Goal: Navigation & Orientation: Go to known website

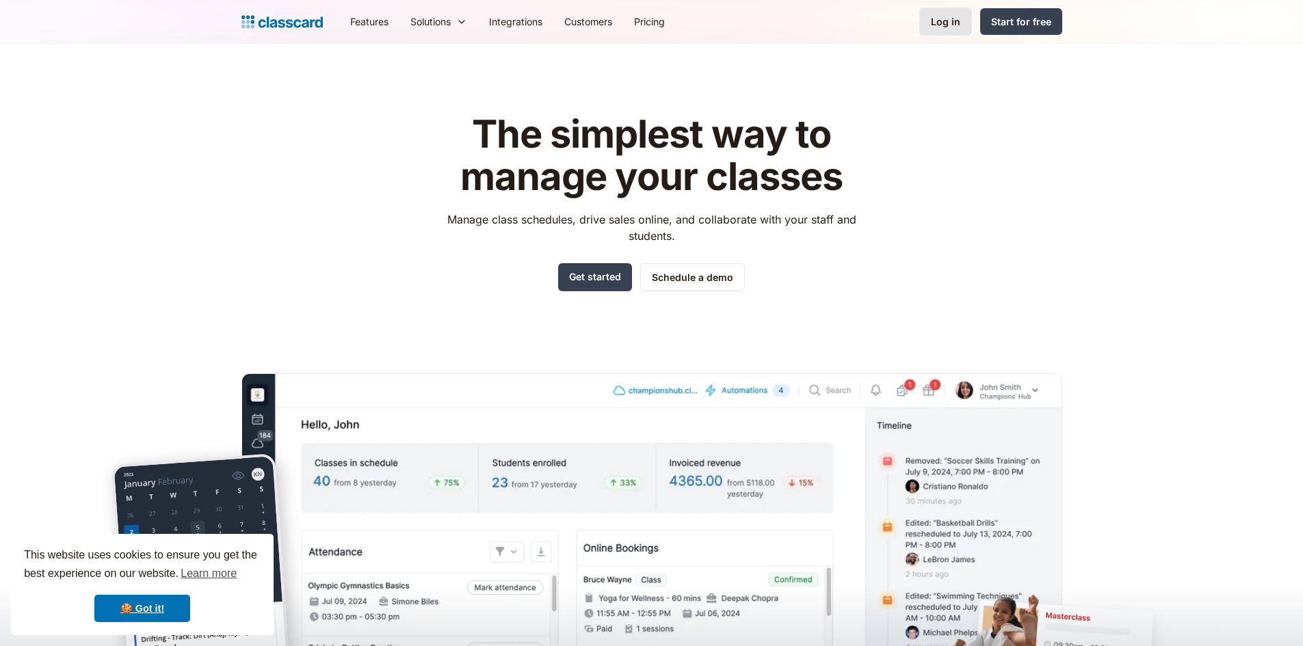
click at [930, 19] on link "Log in" at bounding box center [945, 22] width 53 height 28
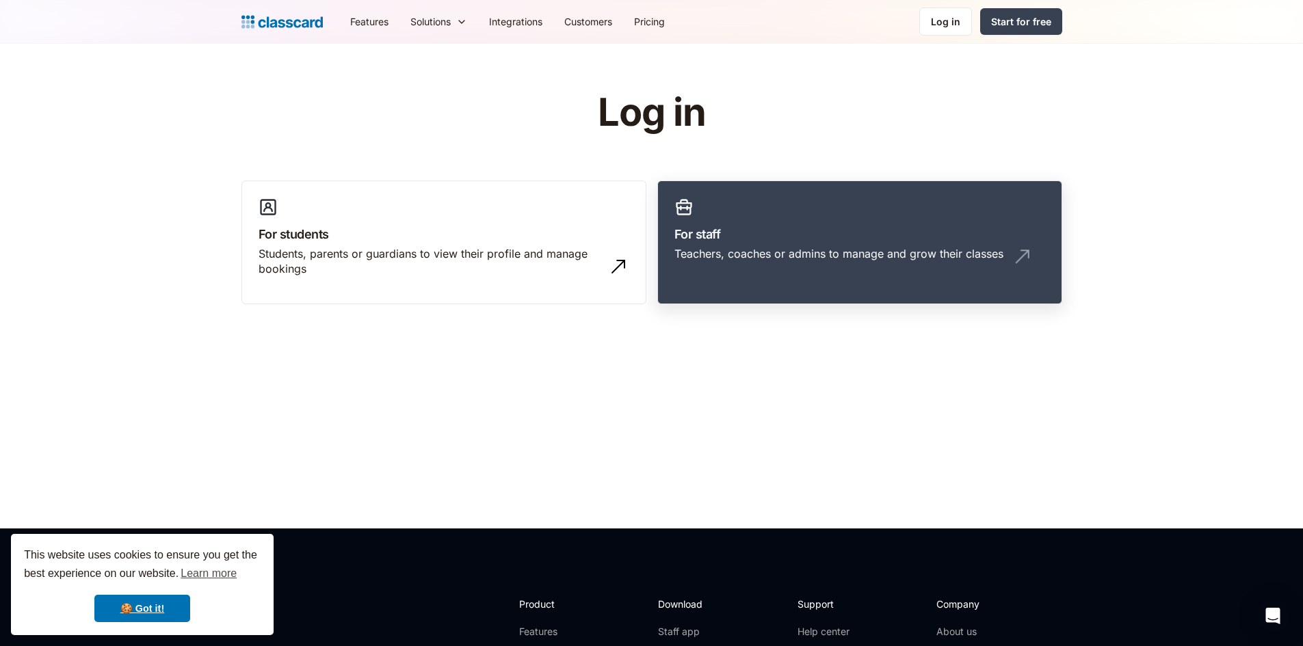
click at [817, 271] on div "Teachers, coaches or admins to manage and grow their classes" at bounding box center [859, 259] width 371 height 26
